Goal: Use online tool/utility: Utilize a website feature to perform a specific function

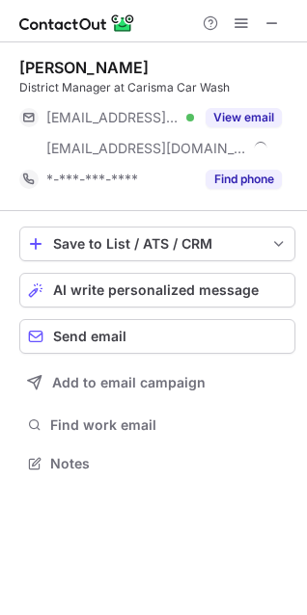
scroll to position [450, 307]
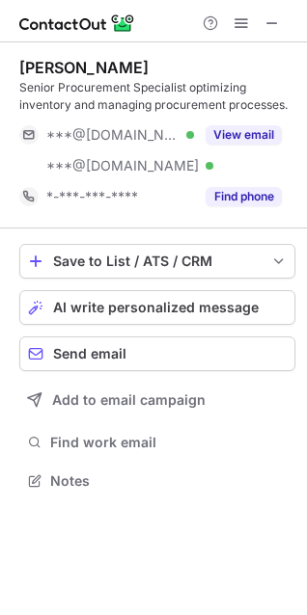
scroll to position [468, 307]
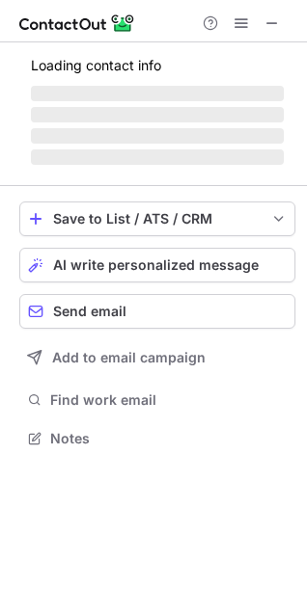
scroll to position [468, 307]
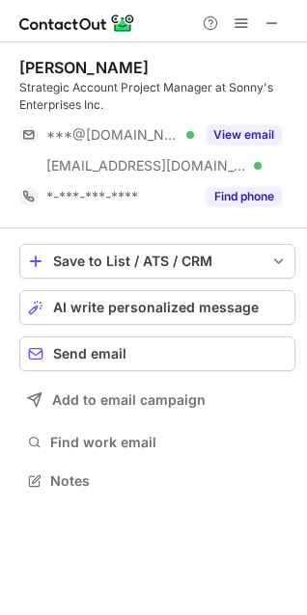
scroll to position [468, 307]
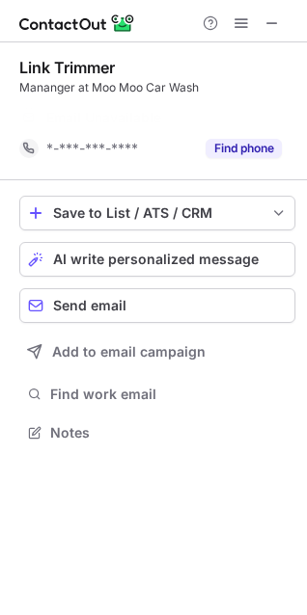
scroll to position [389, 307]
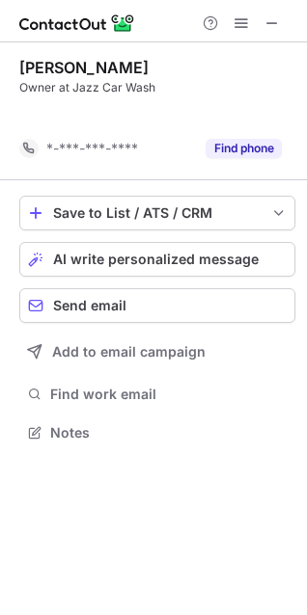
scroll to position [389, 307]
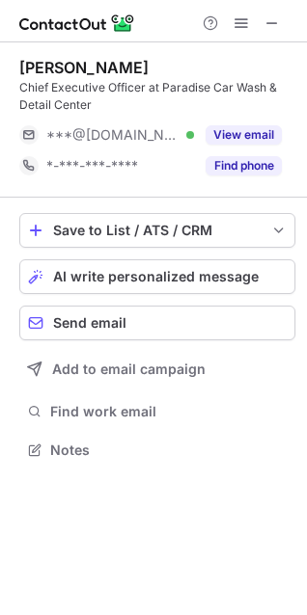
scroll to position [437, 307]
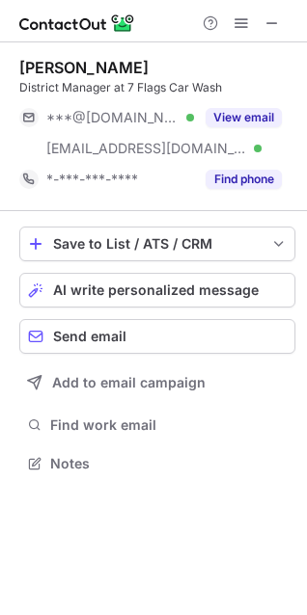
scroll to position [450, 307]
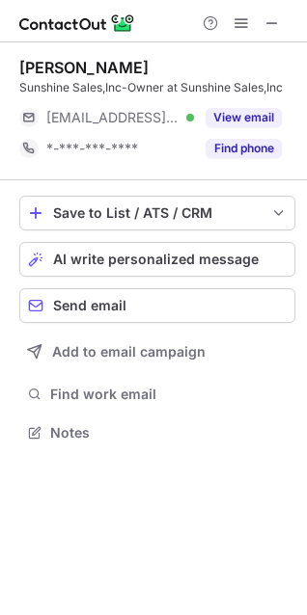
scroll to position [419, 307]
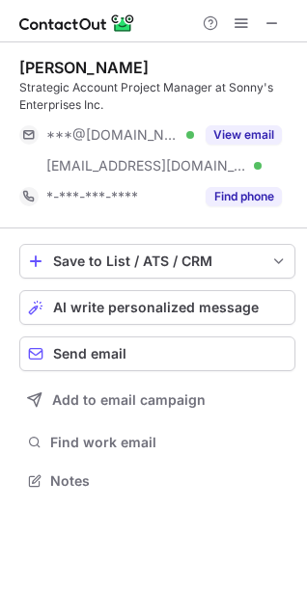
scroll to position [468, 307]
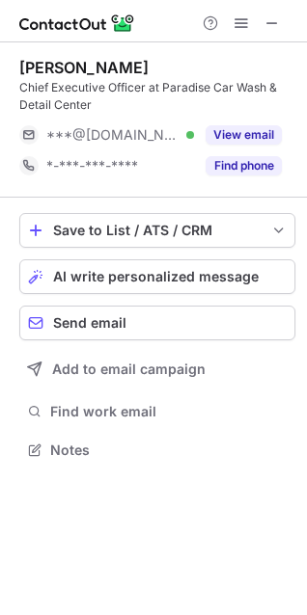
scroll to position [437, 307]
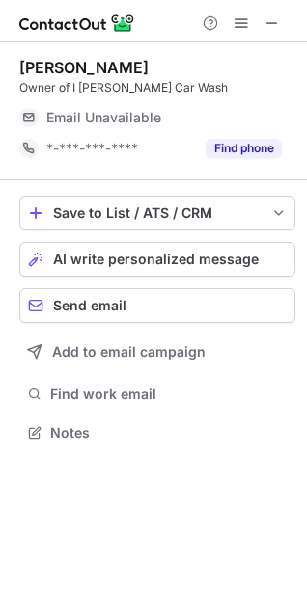
scroll to position [425, 307]
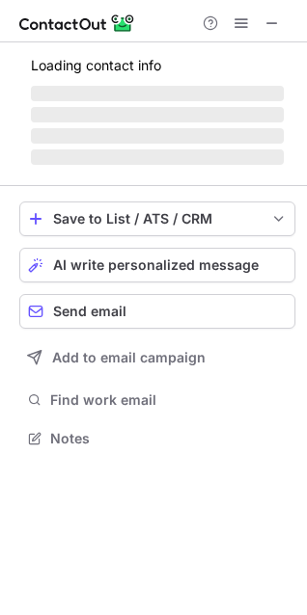
scroll to position [419, 307]
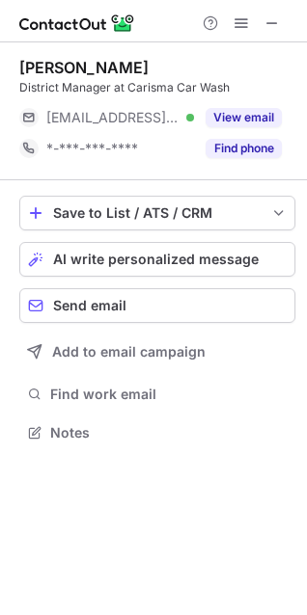
scroll to position [419, 307]
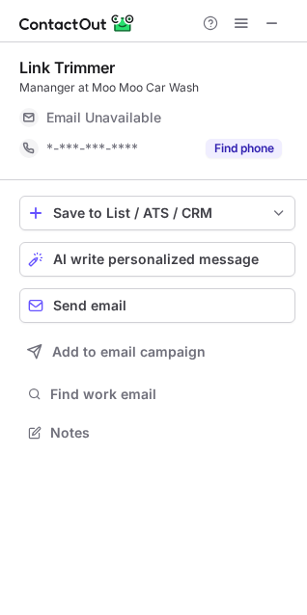
scroll to position [419, 307]
